Goal: Find specific page/section: Find specific page/section

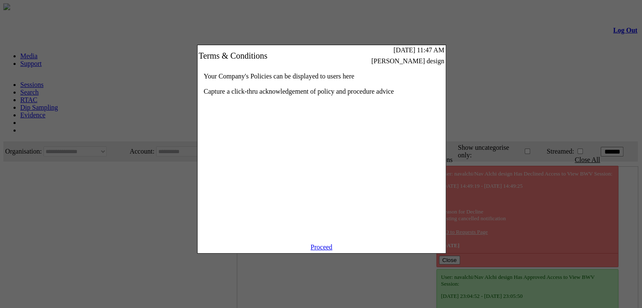
click at [318, 251] on link "Proceed" at bounding box center [321, 246] width 22 height 7
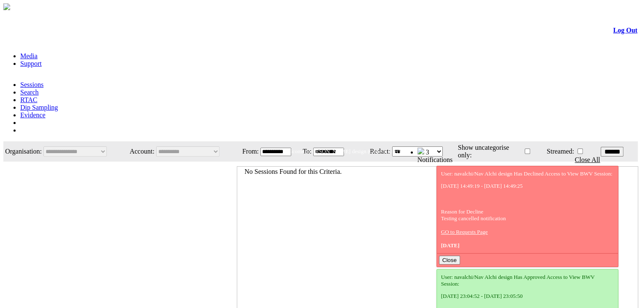
click at [424, 148] on img at bounding box center [420, 151] width 7 height 7
click at [37, 96] on link "RTAC" at bounding box center [28, 99] width 17 height 7
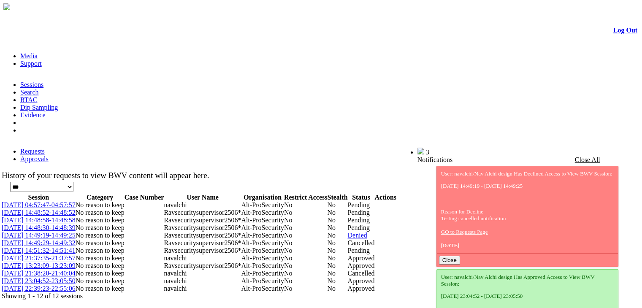
click at [241, 239] on span "Ravsecuritysupervisor2506*" at bounding box center [202, 242] width 77 height 7
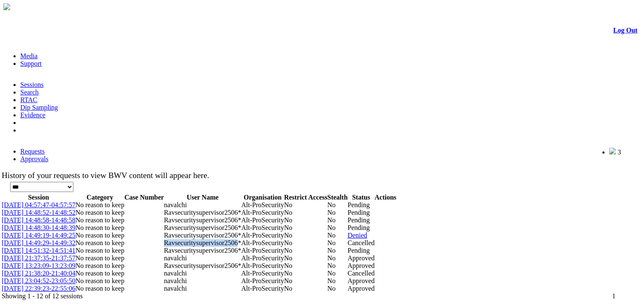
click at [241, 239] on span "Ravsecuritysupervisor2506*" at bounding box center [202, 242] width 77 height 7
click at [186, 277] on span "navalchi" at bounding box center [175, 273] width 23 height 7
